Goal: Task Accomplishment & Management: Use online tool/utility

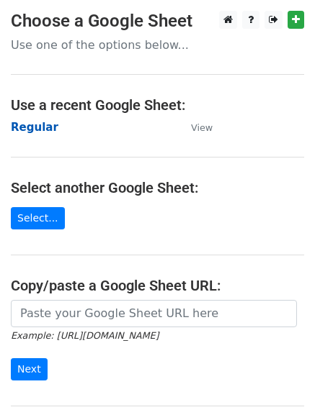
click at [40, 123] on strong "Regular" at bounding box center [35, 127] width 48 height 13
click at [34, 127] on strong "Regular" at bounding box center [35, 127] width 48 height 13
click at [27, 129] on strong "Regular" at bounding box center [35, 127] width 48 height 13
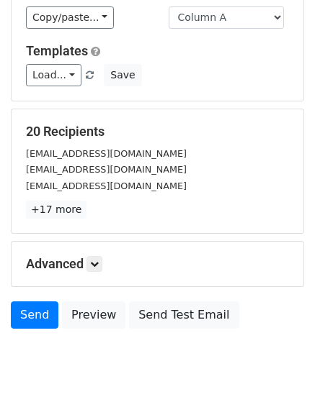
scroll to position [139, 0]
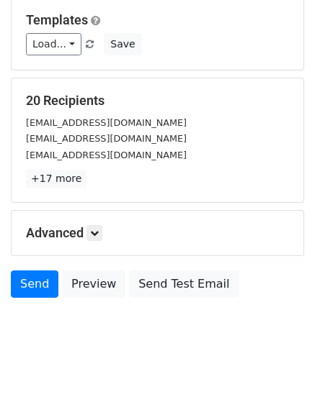
click at [106, 230] on h5 "Advanced" at bounding box center [157, 233] width 263 height 16
drag, startPoint x: 107, startPoint y: 238, endPoint x: 98, endPoint y: 234, distance: 9.4
click at [105, 238] on h5 "Advanced" at bounding box center [157, 233] width 263 height 16
click at [96, 232] on icon at bounding box center [94, 233] width 9 height 9
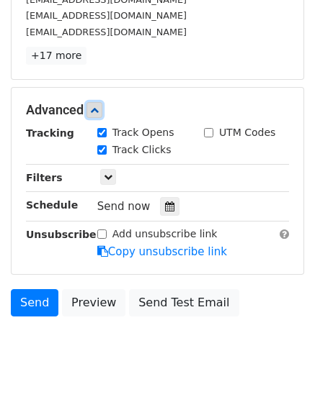
scroll to position [269, 0]
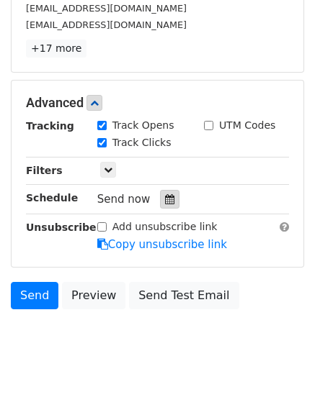
click at [165, 204] on icon at bounding box center [169, 199] width 9 height 10
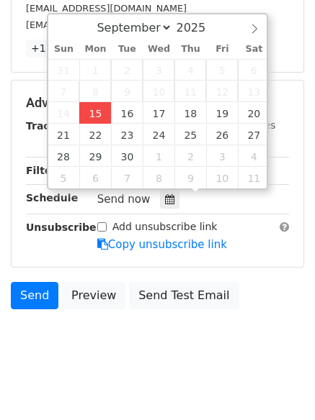
type input "[DATE] 12:27"
type input "27"
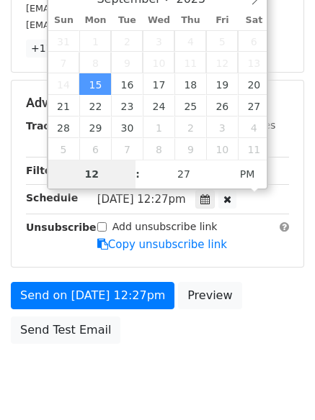
scroll to position [257, 0]
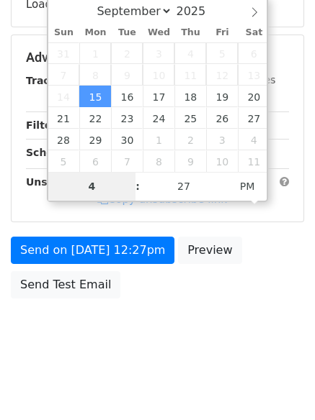
type input "4"
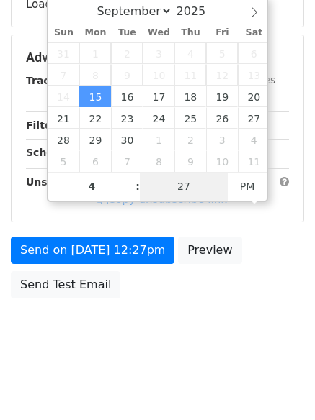
type input "[DATE] 16:27"
type input "04"
type input "1"
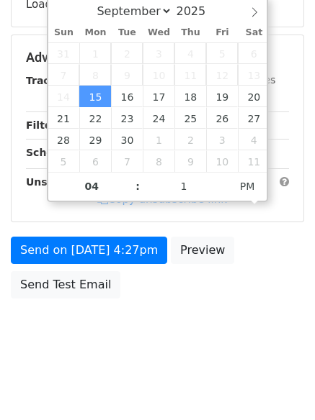
type input "[DATE] 16:01"
click at [142, 354] on body "New Campaign Daily emails left: 50 Google Sheet: Regular Variables Copy/paste..…" at bounding box center [157, 59] width 315 height 610
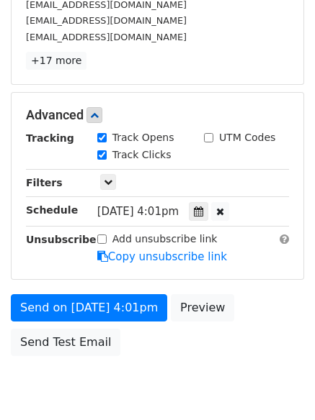
click at [92, 243] on div "Add unsubscribe link Copy unsubscribe link" at bounding box center [192, 248] width 213 height 33
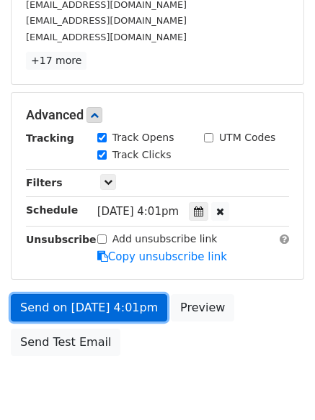
click at [73, 304] on link "Send on [DATE] 4:01pm" at bounding box center [89, 307] width 156 height 27
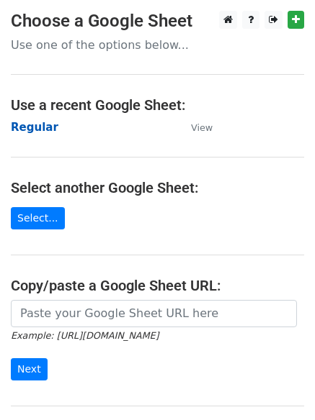
click at [27, 125] on strong "Regular" at bounding box center [35, 127] width 48 height 13
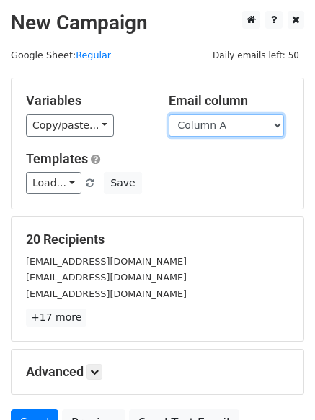
click at [211, 125] on select "Column A Column B Column C Column D Column E Column F" at bounding box center [225, 125] width 115 height 22
select select "Column B"
click at [168, 114] on select "Column A Column B Column C Column D Column E Column F" at bounding box center [225, 125] width 115 height 22
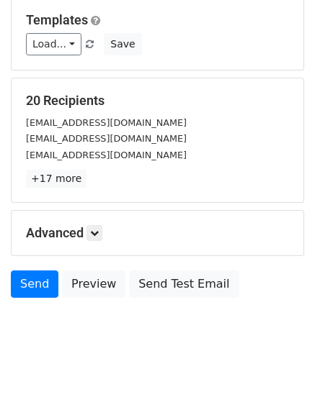
click at [106, 238] on h5 "Advanced" at bounding box center [157, 233] width 263 height 16
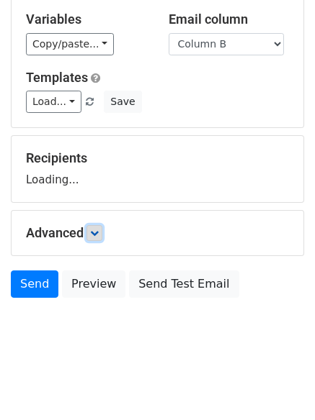
click at [99, 236] on icon at bounding box center [94, 233] width 9 height 9
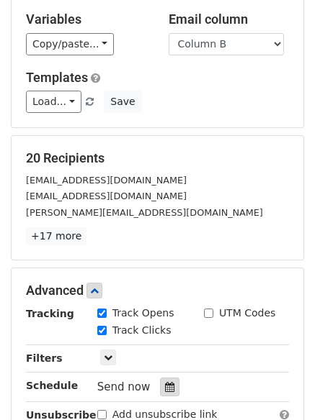
click at [165, 386] on icon at bounding box center [169, 387] width 9 height 10
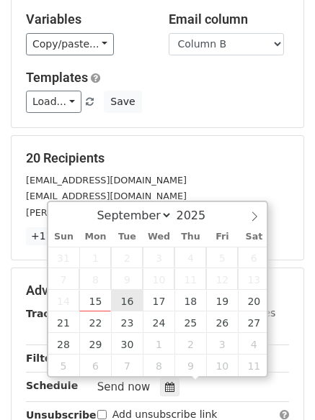
type input "2025-09-16 12:00"
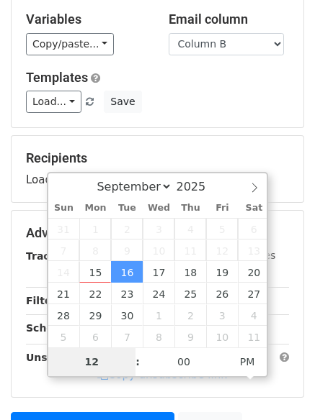
type input "5"
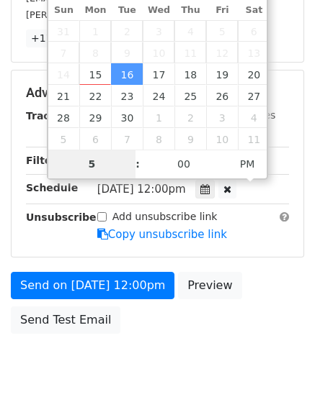
scroll to position [315, 0]
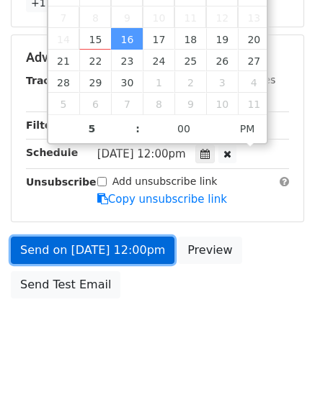
type input "2025-09-16 17:00"
click at [96, 245] on link "Send on Sep 16 at 12:00pm" at bounding box center [92, 250] width 163 height 27
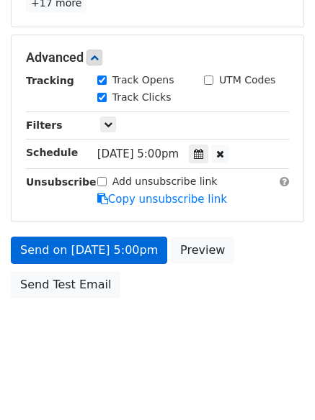
scroll to position [257, 0]
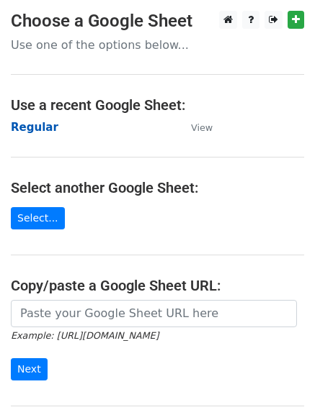
click at [30, 125] on strong "Regular" at bounding box center [35, 127] width 48 height 13
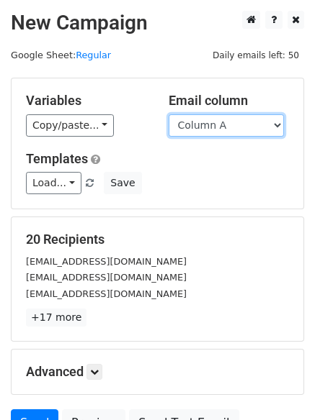
click at [205, 132] on select "Column A Column B Column C Column D Column E Column F" at bounding box center [225, 125] width 115 height 22
select select "Column C"
click at [168, 114] on select "Column A Column B Column C Column D Column E Column F" at bounding box center [225, 125] width 115 height 22
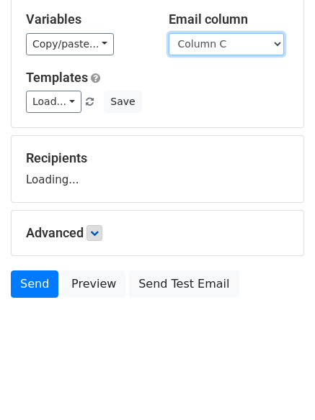
scroll to position [81, 0]
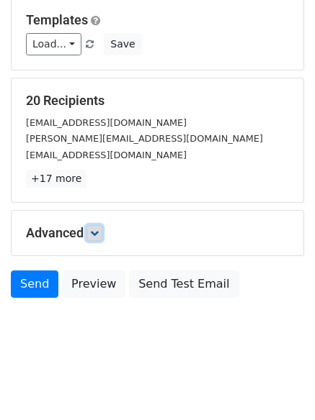
click at [99, 231] on icon at bounding box center [94, 233] width 9 height 9
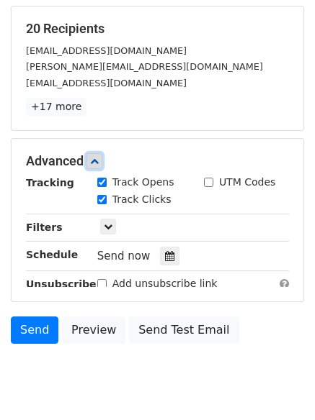
scroll to position [269, 0]
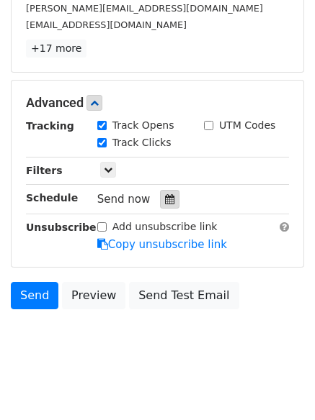
click at [160, 200] on div at bounding box center [169, 199] width 19 height 19
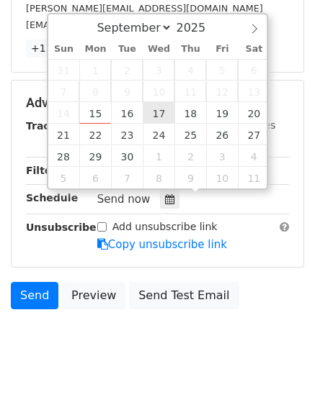
type input "[DATE] 12:00"
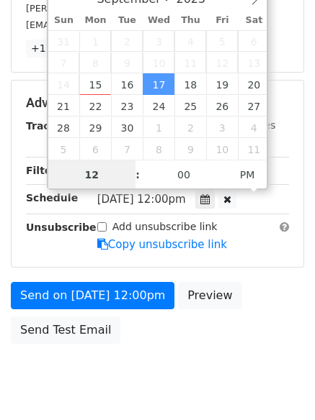
scroll to position [1, 0]
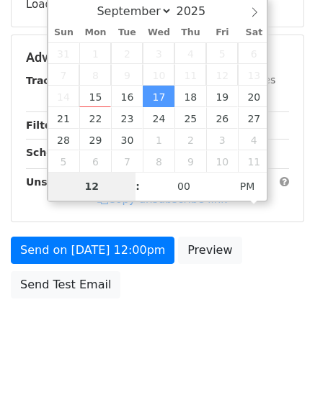
type input "6"
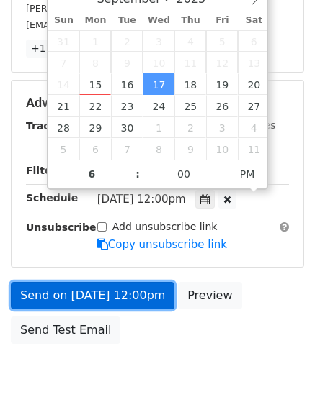
type input "[DATE] 18:00"
click at [95, 284] on link "Send on [DATE] 12:00pm" at bounding box center [92, 295] width 163 height 27
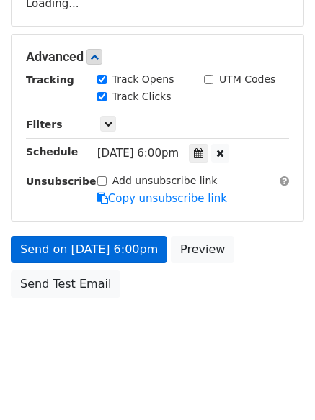
scroll to position [257, 0]
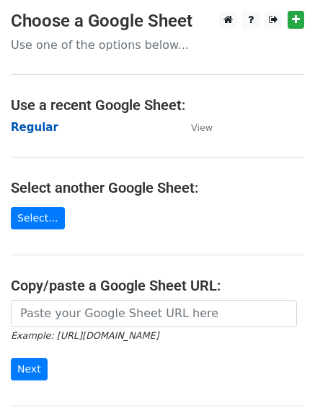
click at [25, 127] on strong "Regular" at bounding box center [35, 127] width 48 height 13
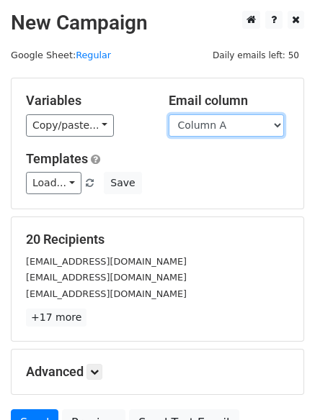
click at [214, 130] on select "Column A Column B Column C Column D Column E Column F" at bounding box center [225, 125] width 115 height 22
select select "Column D"
click at [168, 114] on select "Column A Column B Column C Column D Column E Column F" at bounding box center [225, 125] width 115 height 22
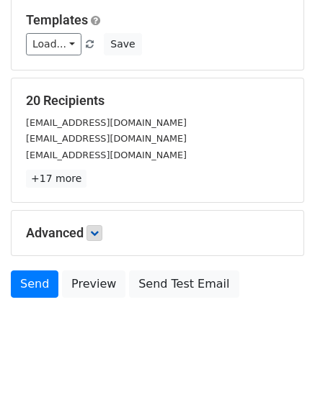
click at [85, 240] on h5 "Advanced" at bounding box center [157, 233] width 263 height 16
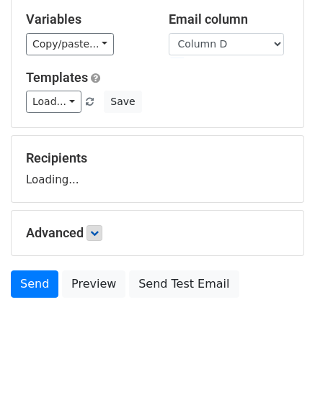
scroll to position [81, 0]
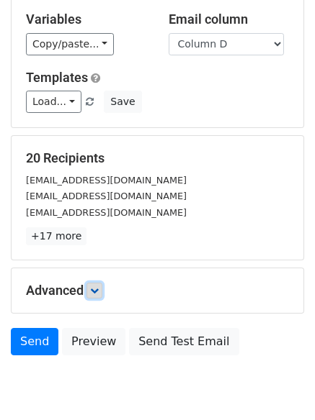
click at [96, 291] on icon at bounding box center [94, 290] width 9 height 9
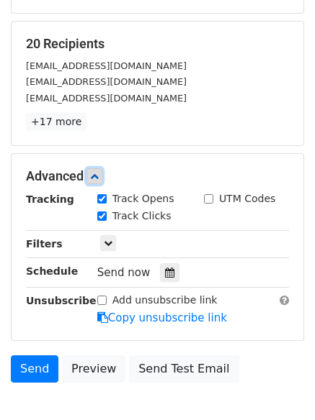
scroll to position [277, 0]
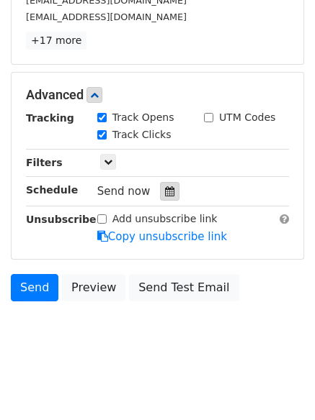
click at [165, 186] on div at bounding box center [169, 191] width 19 height 19
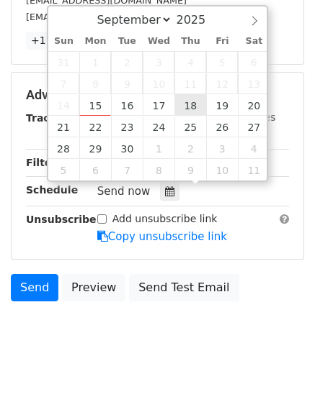
type input "2025-09-18 12:00"
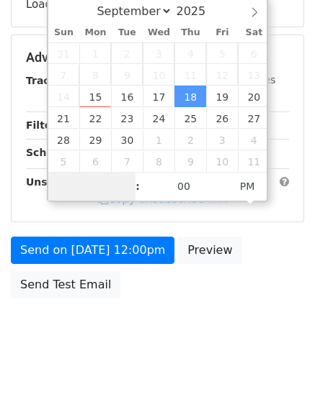
scroll to position [0, 0]
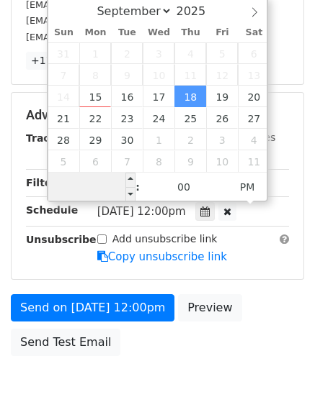
click at [94, 183] on input "Hour" at bounding box center [92, 187] width 88 height 29
type input "7"
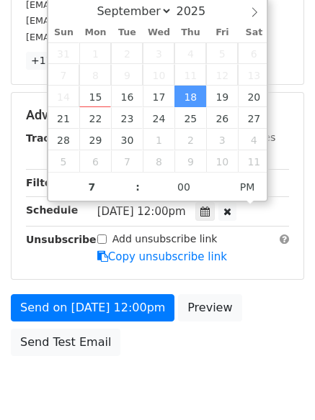
type input "2025-09-18 19:00"
click at [171, 378] on body "New Campaign Daily emails left: 50 Google Sheet: Regular Variables Copy/paste..…" at bounding box center [157, 87] width 315 height 667
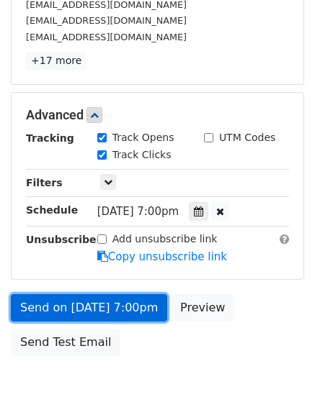
click at [87, 307] on link "Send on Sep 18 at 7:00pm" at bounding box center [89, 307] width 156 height 27
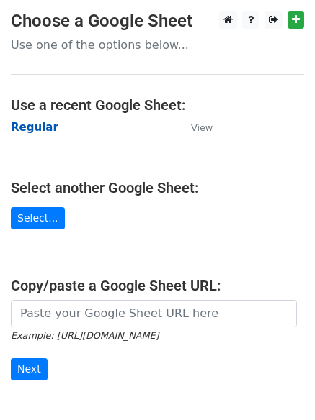
click at [38, 127] on strong "Regular" at bounding box center [35, 127] width 48 height 13
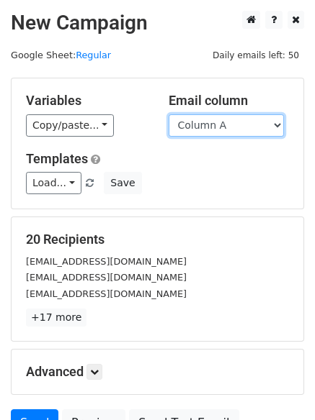
click at [242, 122] on select "Column A Column B Column C Column D Column E Column F" at bounding box center [225, 125] width 115 height 22
select select "Column E"
click at [168, 114] on select "Column A Column B Column C Column D Column E Column F" at bounding box center [225, 125] width 115 height 22
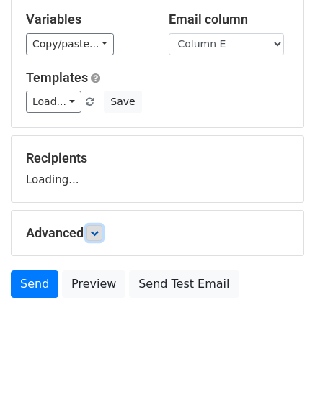
click at [96, 231] on icon at bounding box center [94, 233] width 9 height 9
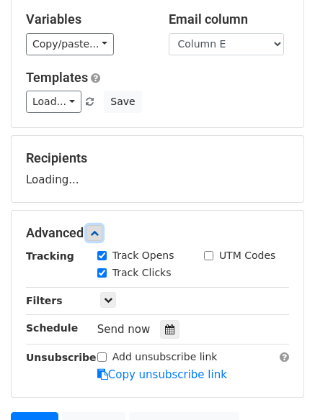
scroll to position [222, 0]
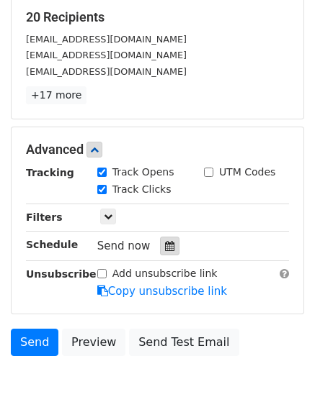
click at [165, 249] on icon at bounding box center [169, 246] width 9 height 10
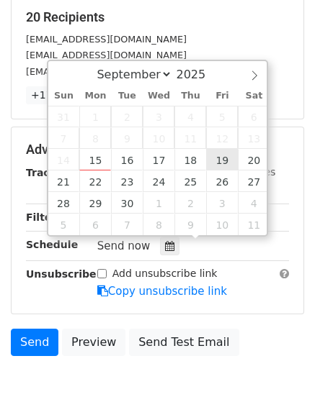
type input "2025-09-19 12:00"
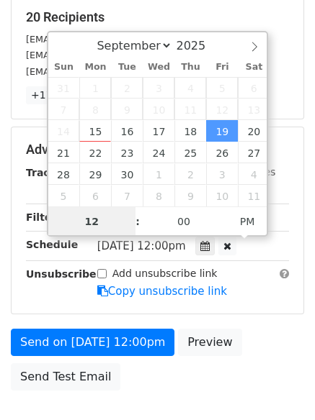
scroll to position [1, 0]
type input "8"
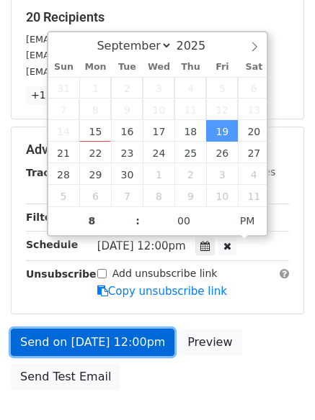
type input "2025-09-19 20:00"
click at [130, 337] on link "Send on Sep 19 at 12:00pm" at bounding box center [92, 342] width 163 height 27
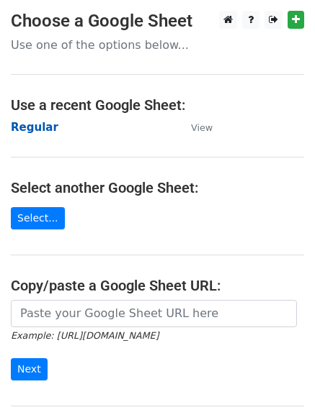
click at [30, 121] on strong "Regular" at bounding box center [35, 127] width 48 height 13
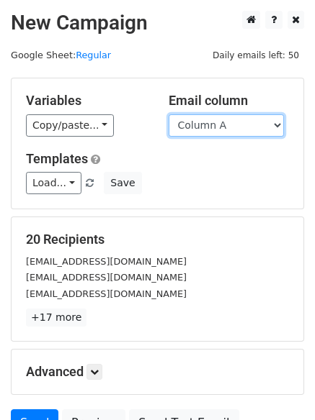
click at [212, 128] on select "Column A Column B Column C Column D Column E Column F" at bounding box center [225, 125] width 115 height 22
select select "Column F"
click at [168, 114] on select "Column A Column B Column C Column D Column E Column F" at bounding box center [225, 125] width 115 height 22
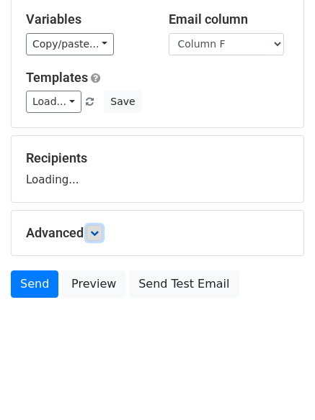
click at [97, 235] on icon at bounding box center [94, 233] width 9 height 9
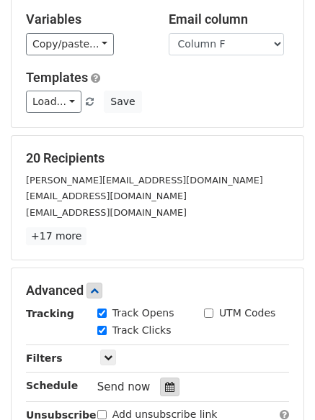
click at [165, 388] on icon at bounding box center [169, 387] width 9 height 10
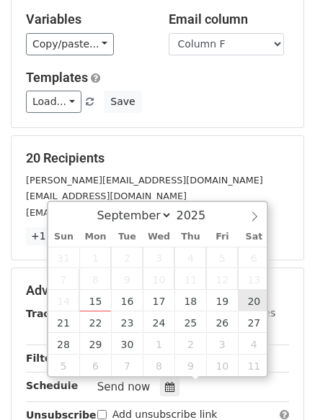
type input "2025-09-20 12:00"
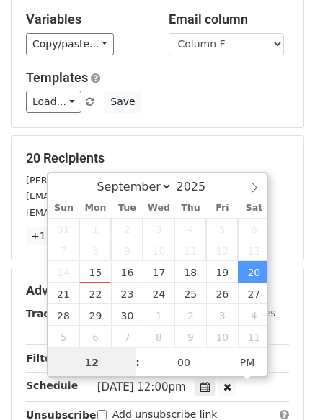
scroll to position [1, 0]
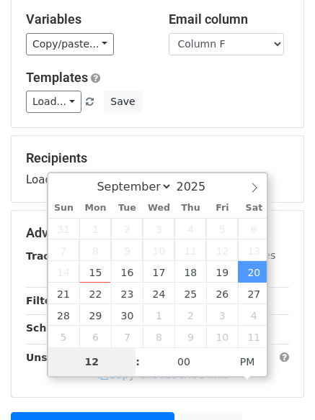
type input "9"
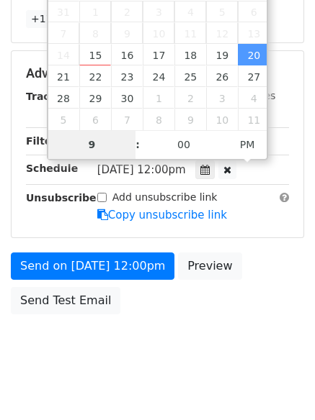
scroll to position [315, 0]
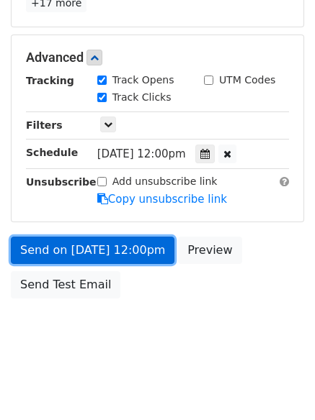
type input "2025-09-20 21:00"
click at [103, 242] on link "Send on Sep 20 at 12:00pm" at bounding box center [92, 250] width 163 height 27
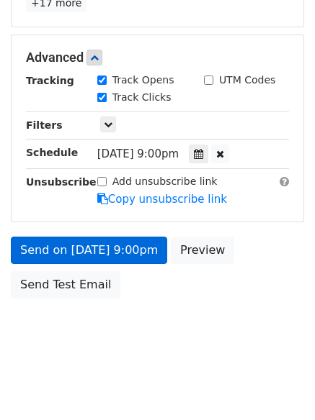
scroll to position [257, 0]
